Goal: Task Accomplishment & Management: Use online tool/utility

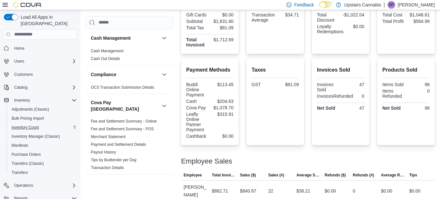
scroll to position [517, 0]
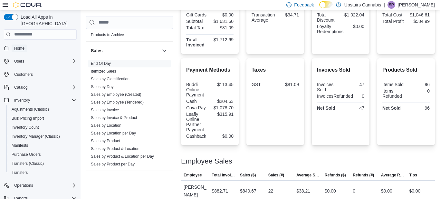
click at [20, 46] on span "Home" at bounding box center [19, 48] width 10 height 5
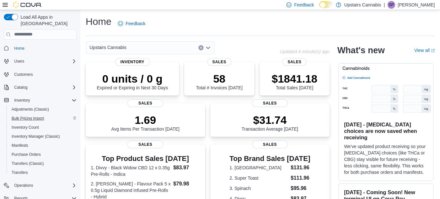
scroll to position [51, 0]
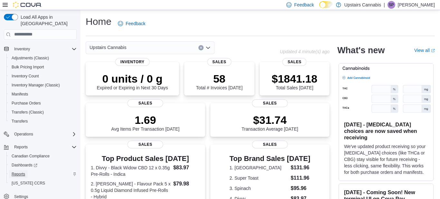
click at [21, 172] on span "Reports" at bounding box center [19, 174] width 14 height 5
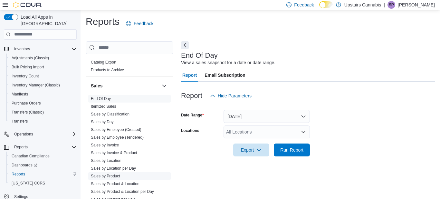
scroll to position [506, 0]
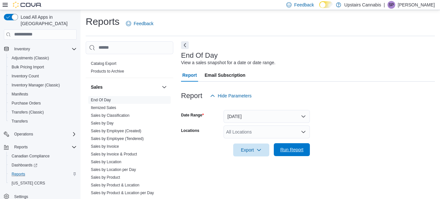
click at [292, 150] on span "Run Report" at bounding box center [292, 149] width 23 height 6
